Goal: Information Seeking & Learning: Learn about a topic

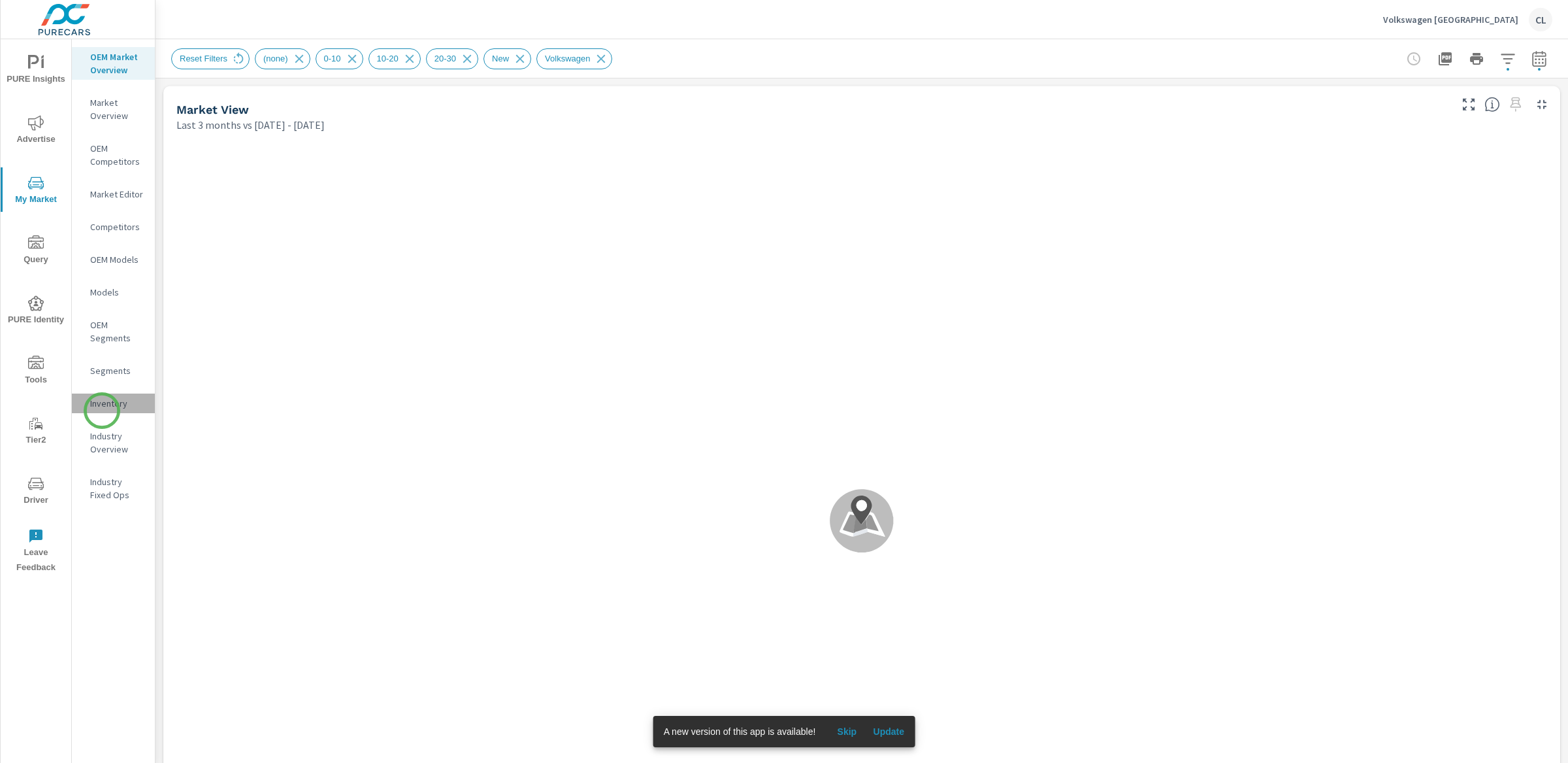
click at [102, 410] on div "Inventory" at bounding box center [113, 403] width 83 height 19
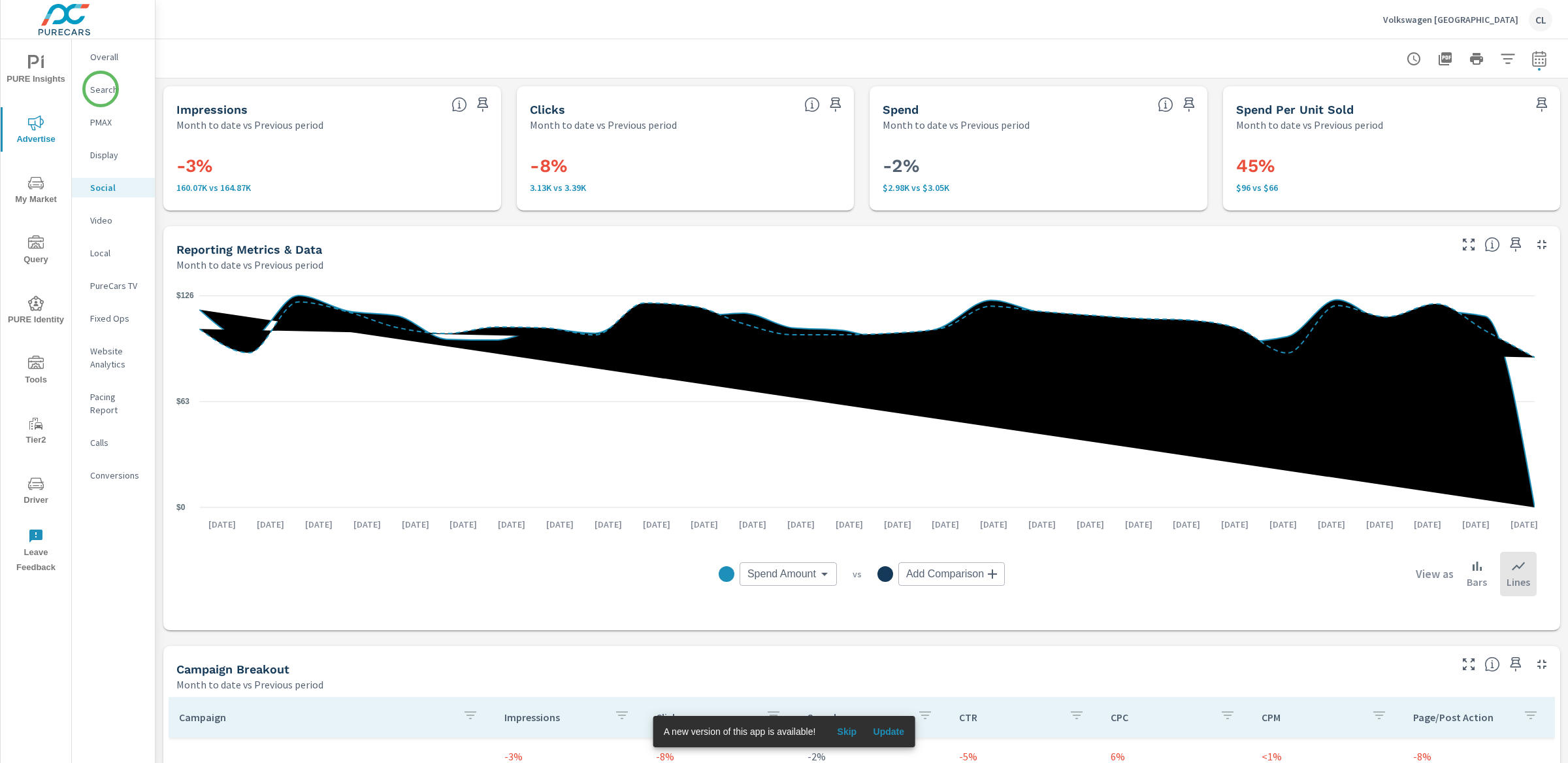
click at [100, 88] on p "Search" at bounding box center [117, 90] width 54 height 13
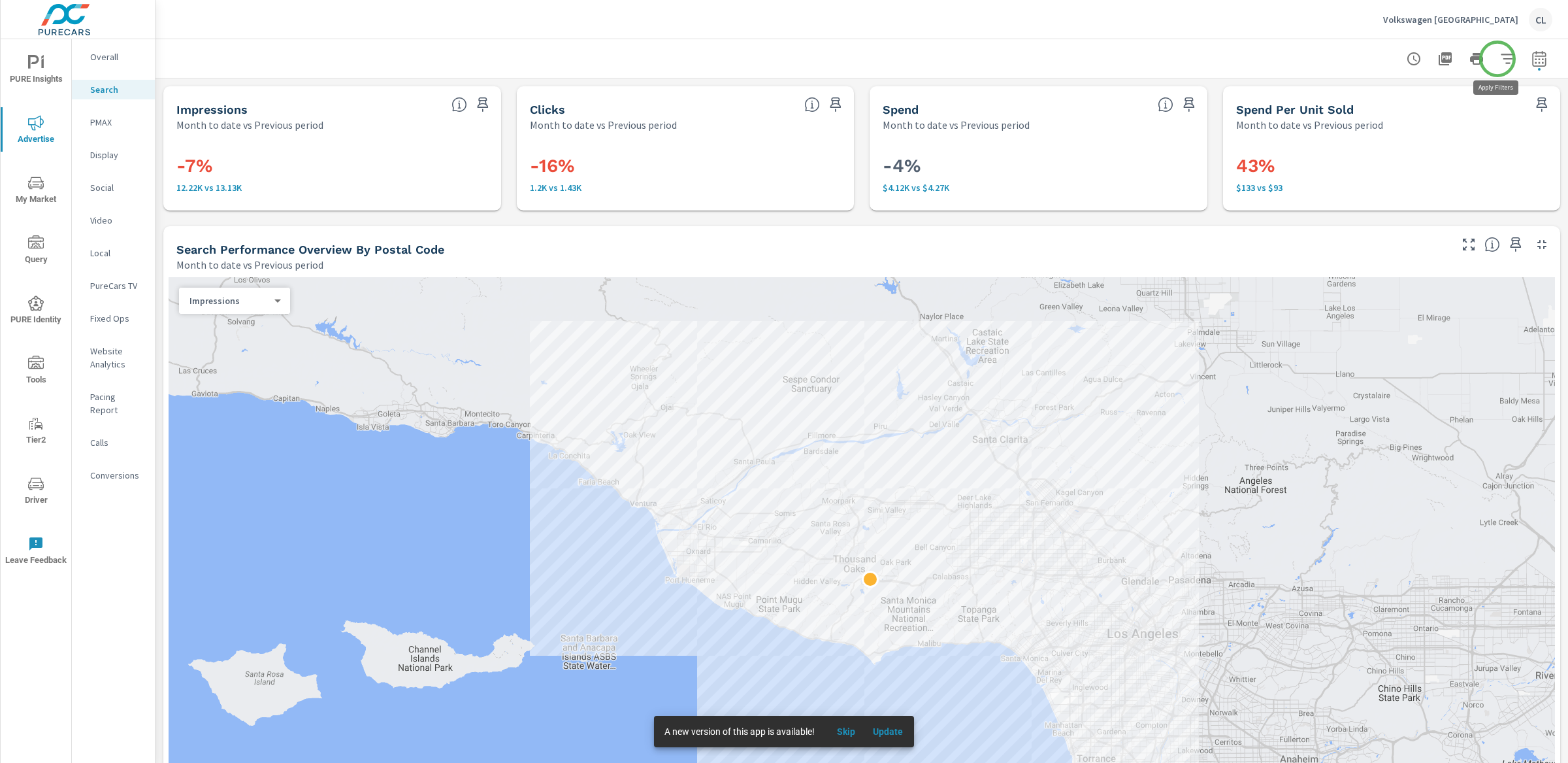
click at [1500, 59] on icon "button" at bounding box center [1507, 58] width 15 height 15
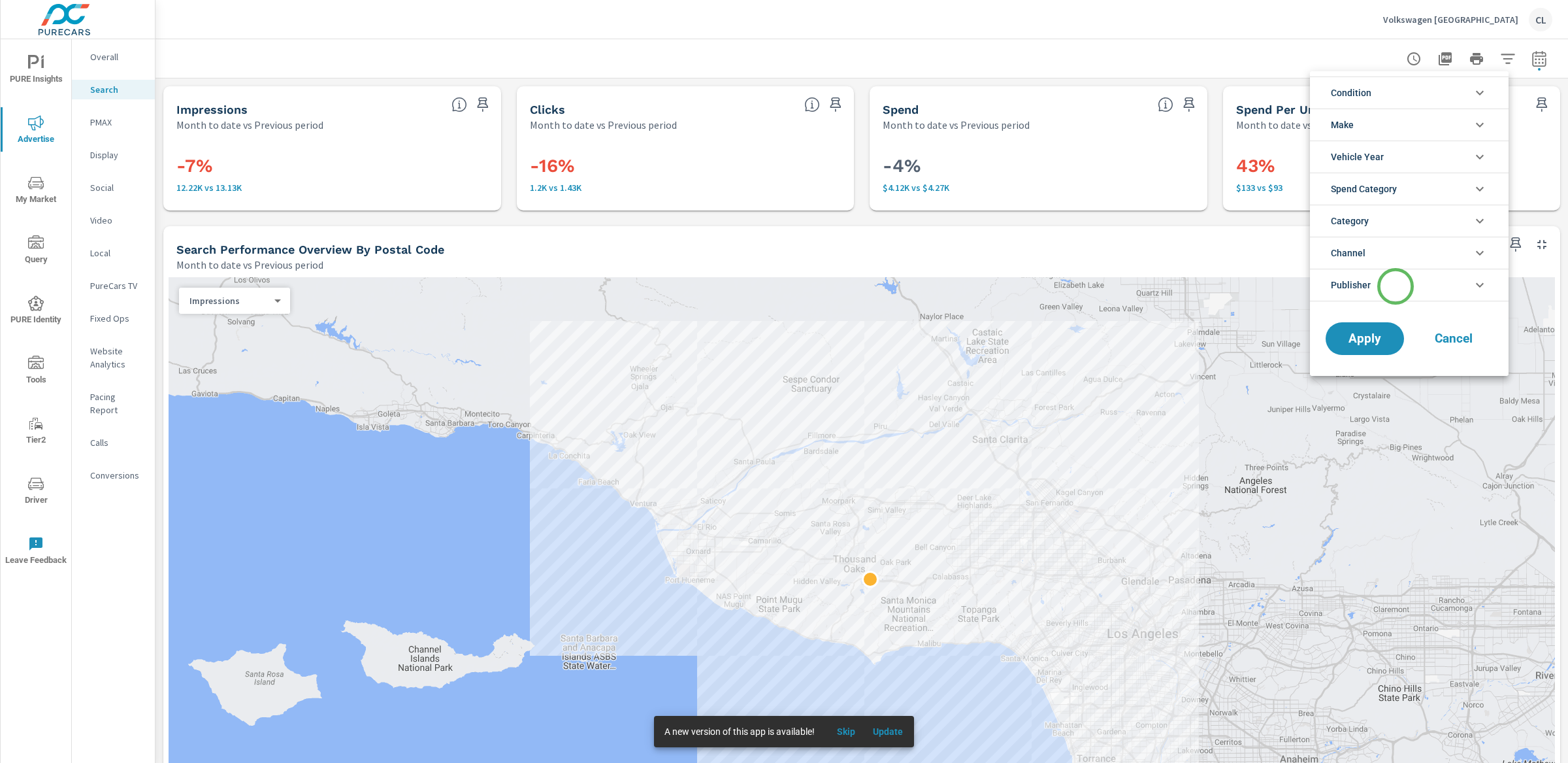
click at [1395, 288] on li "Publisher" at bounding box center [1409, 284] width 199 height 33
click at [1397, 255] on li "Channel" at bounding box center [1409, 253] width 199 height 32
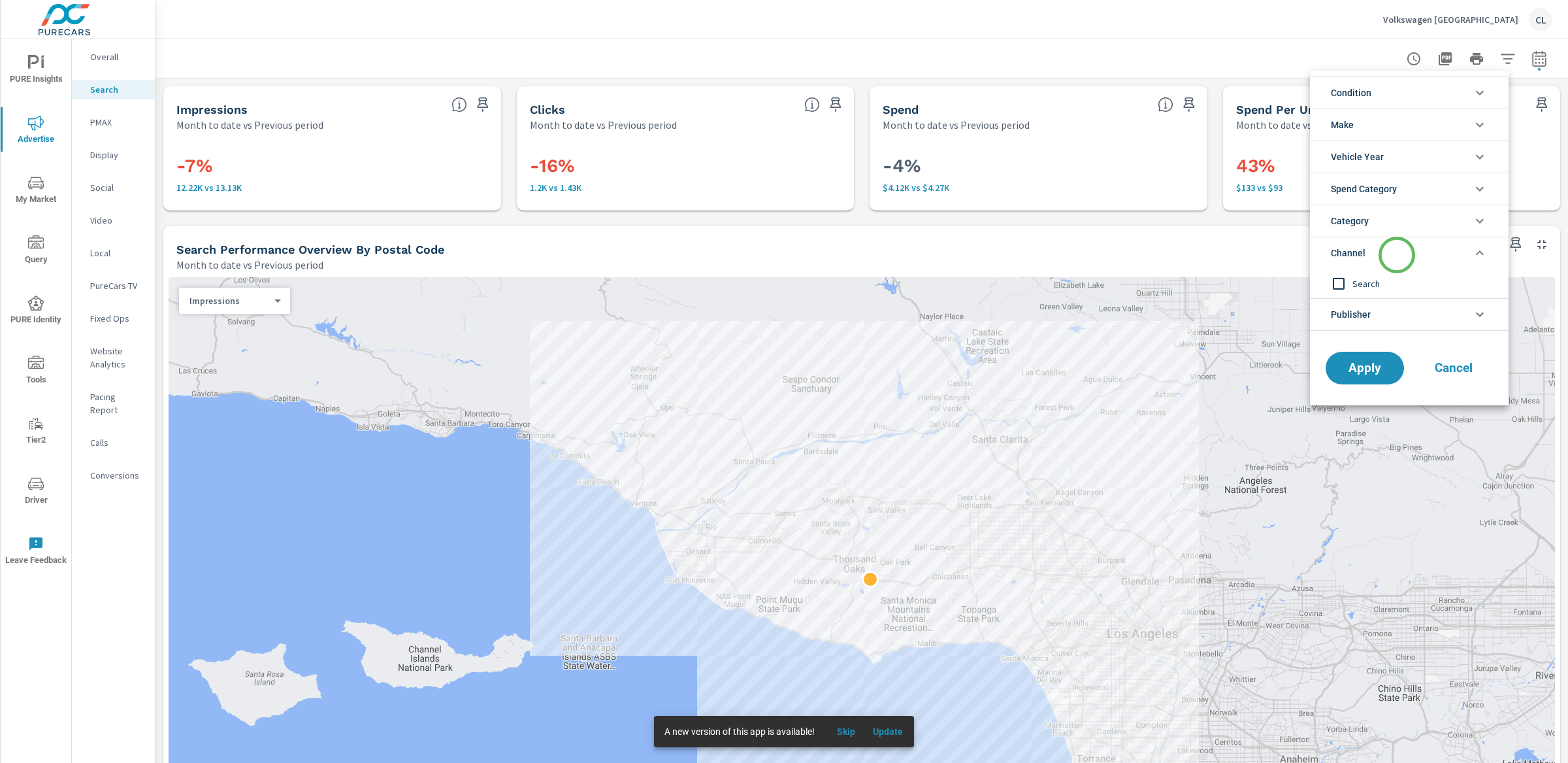
click at [1397, 255] on li "Channel" at bounding box center [1409, 253] width 199 height 32
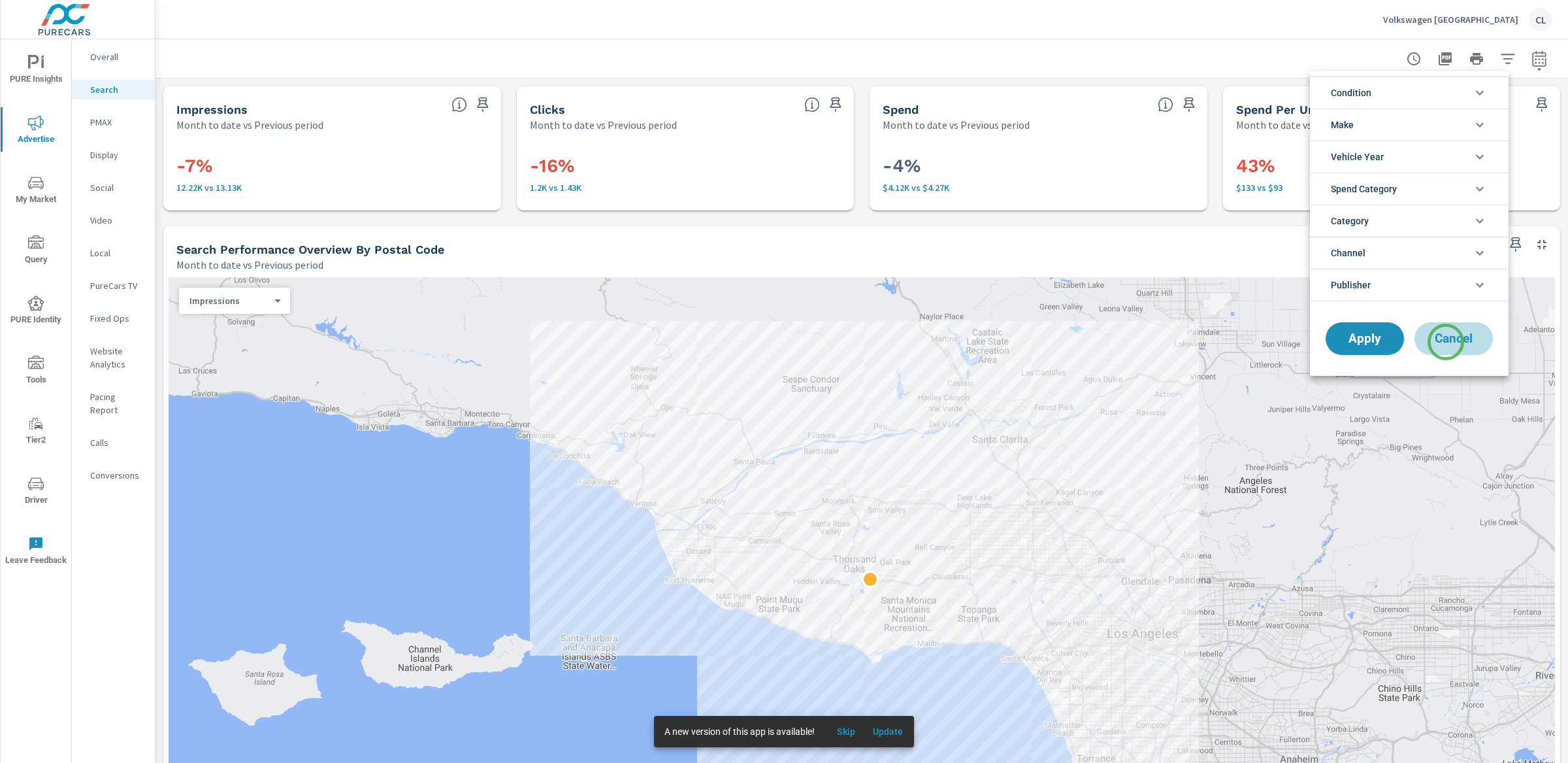
click at [1446, 342] on span "Cancel" at bounding box center [1454, 339] width 52 height 12
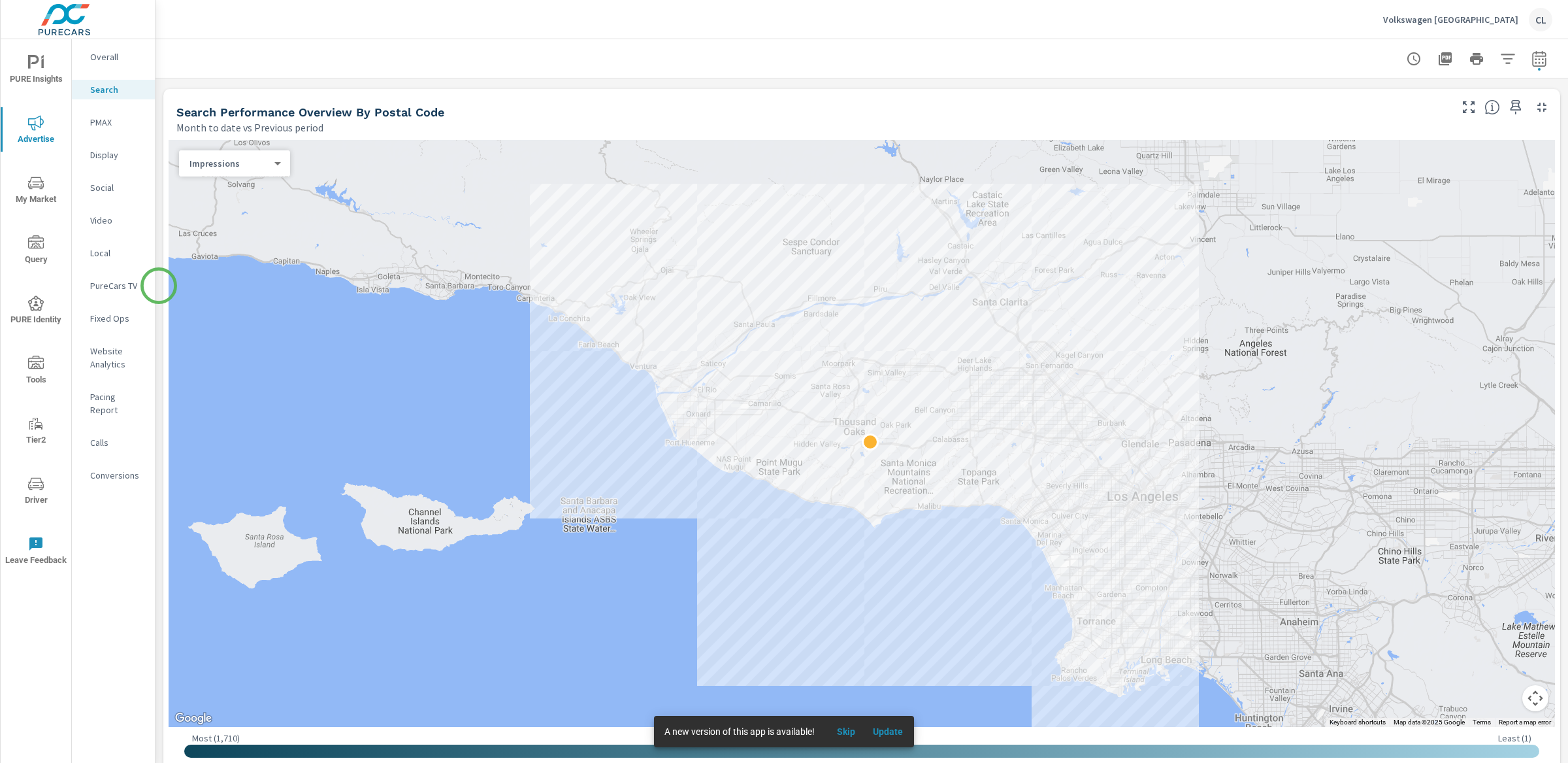
scroll to position [141, 0]
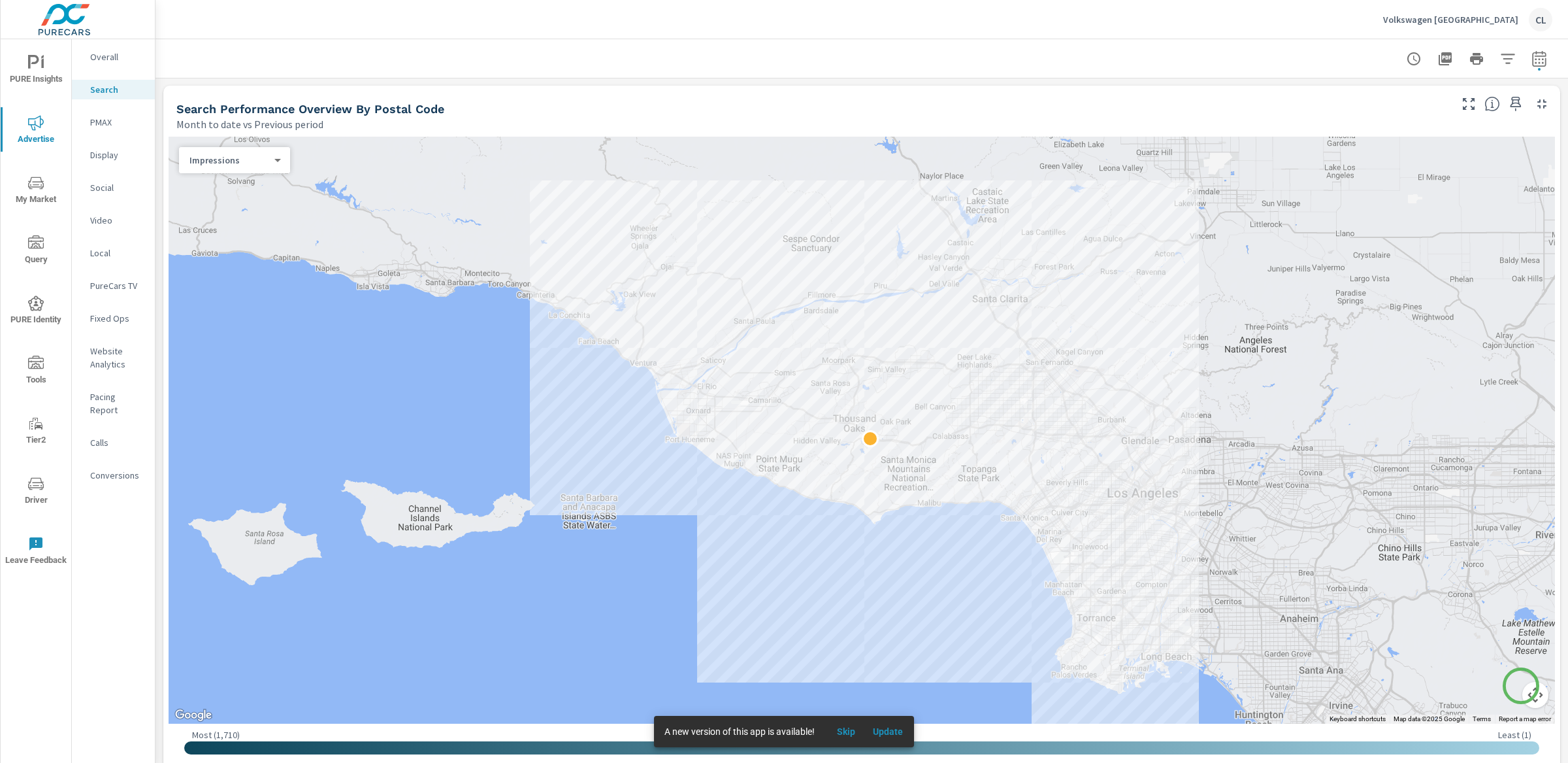
click at [1523, 686] on button "Map camera controls" at bounding box center [1535, 695] width 26 height 26
click at [1498, 632] on button "Zoom in" at bounding box center [1502, 629] width 26 height 26
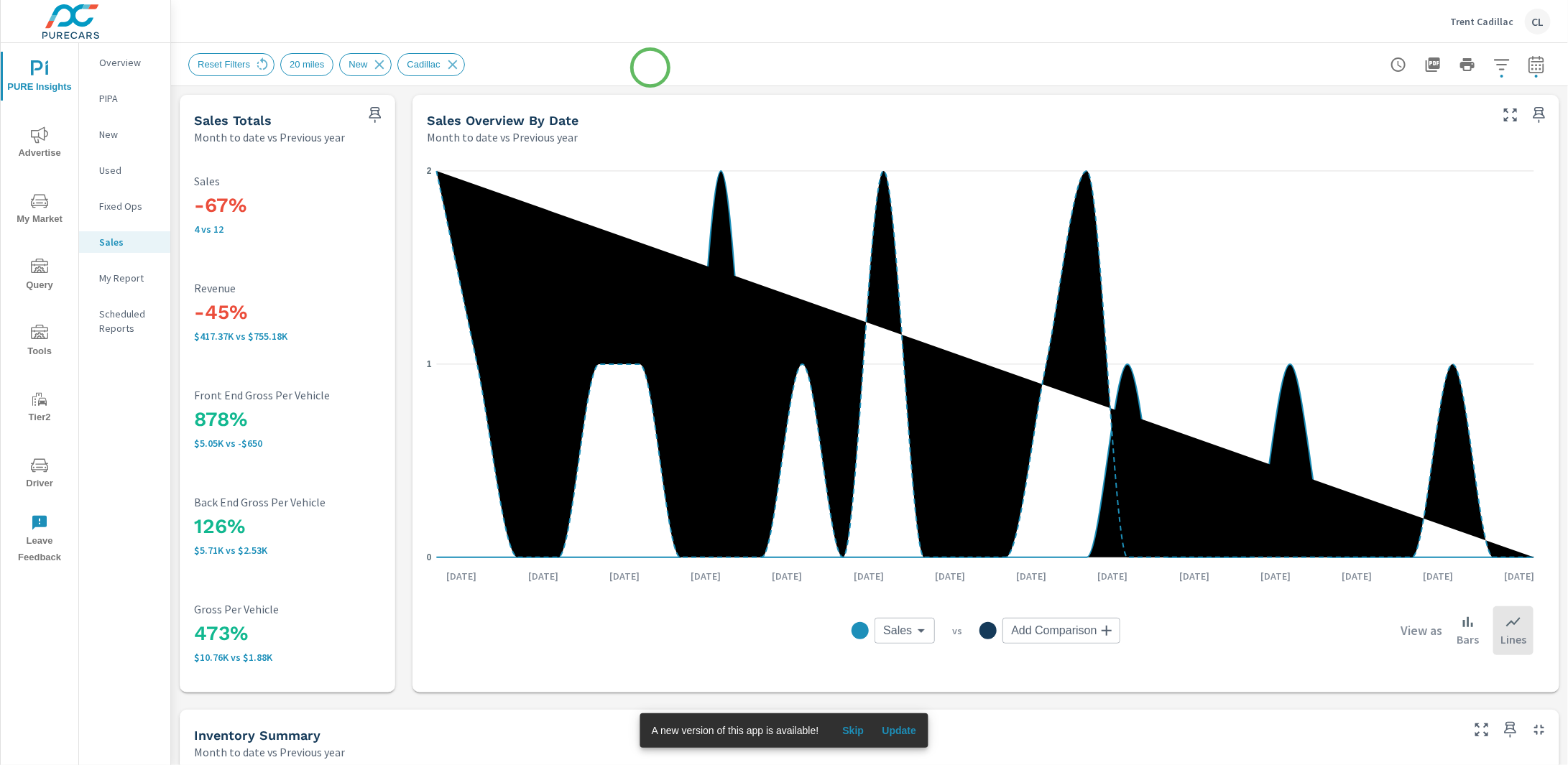
scroll to position [614, 0]
